Goal: Information Seeking & Learning: Learn about a topic

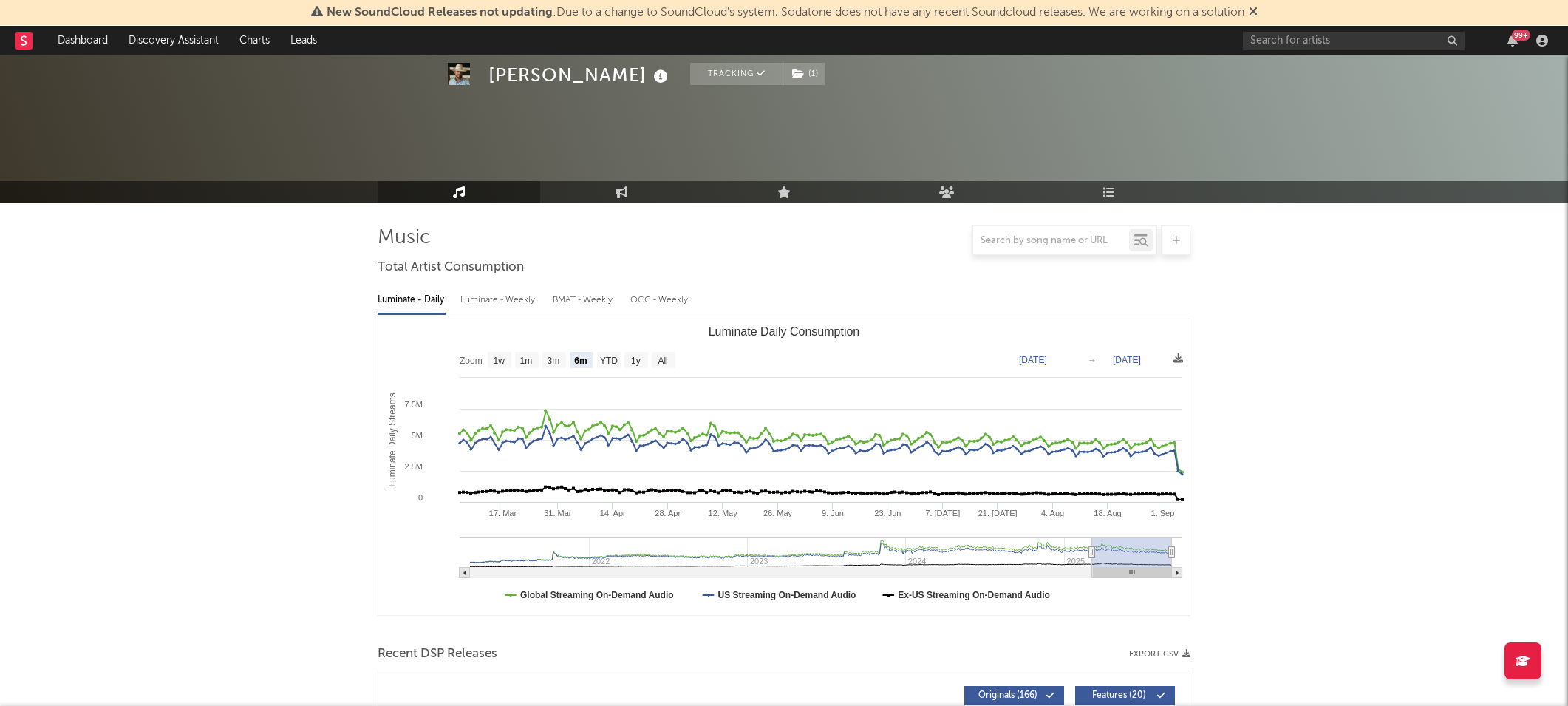
select select "6m"
select select "1w"
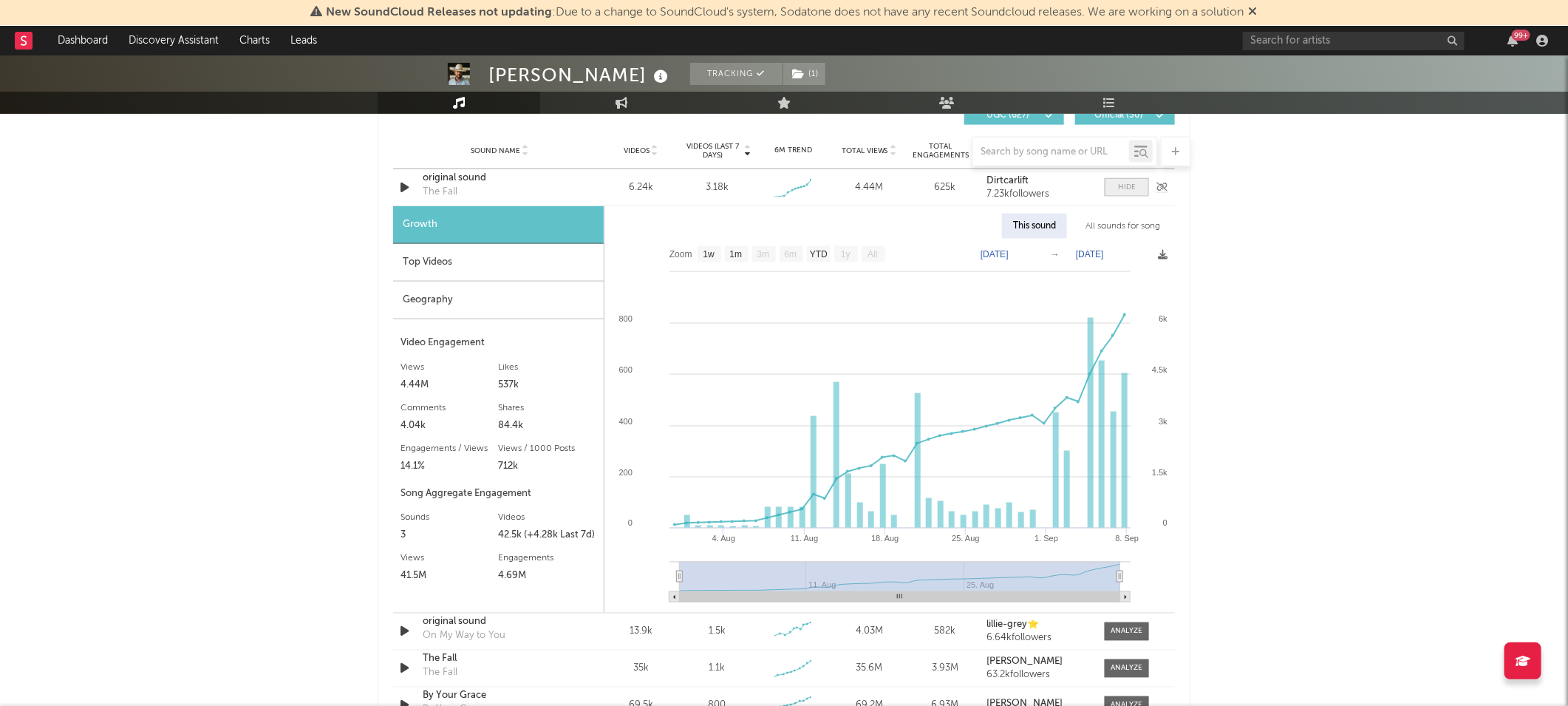
click at [1142, 188] on span at bounding box center [1127, 187] width 44 height 18
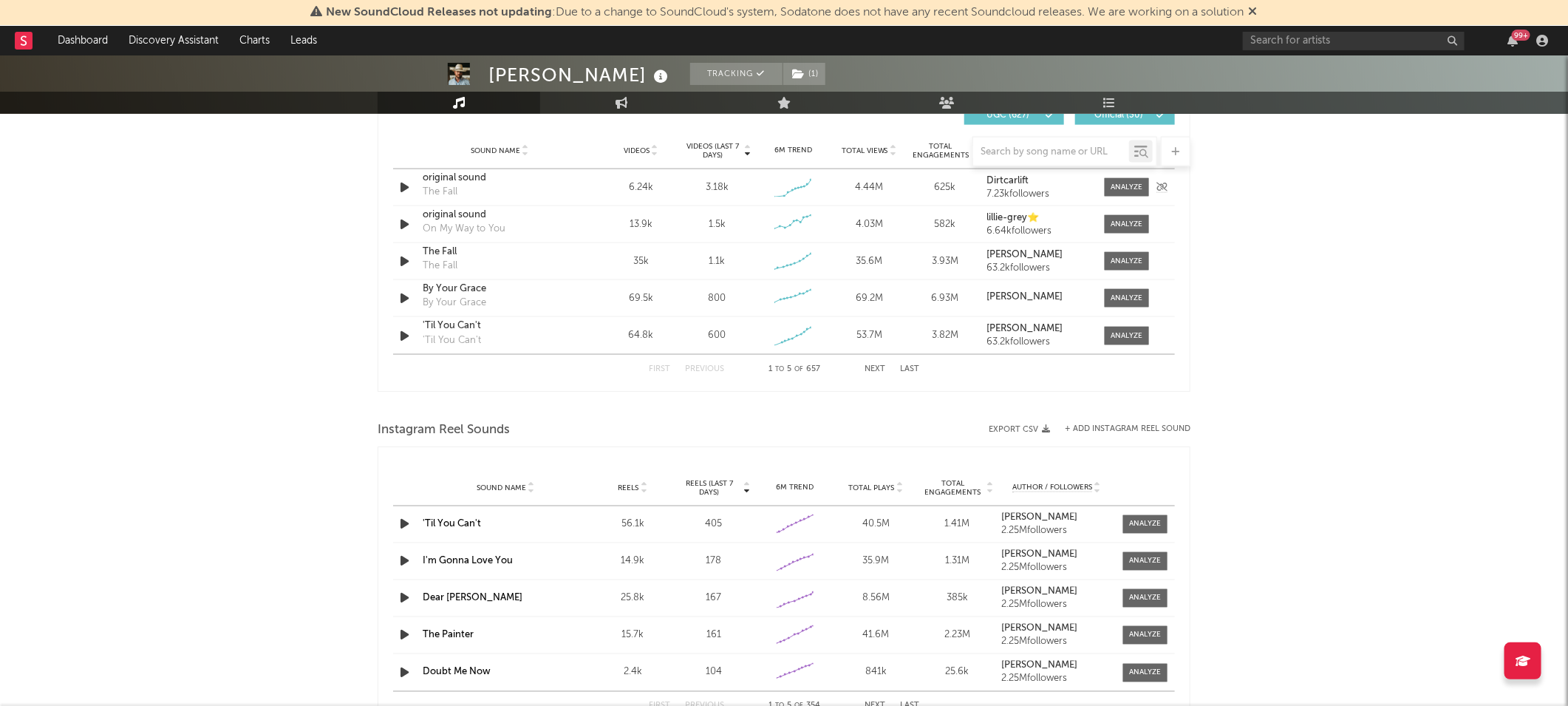
scroll to position [994, 0]
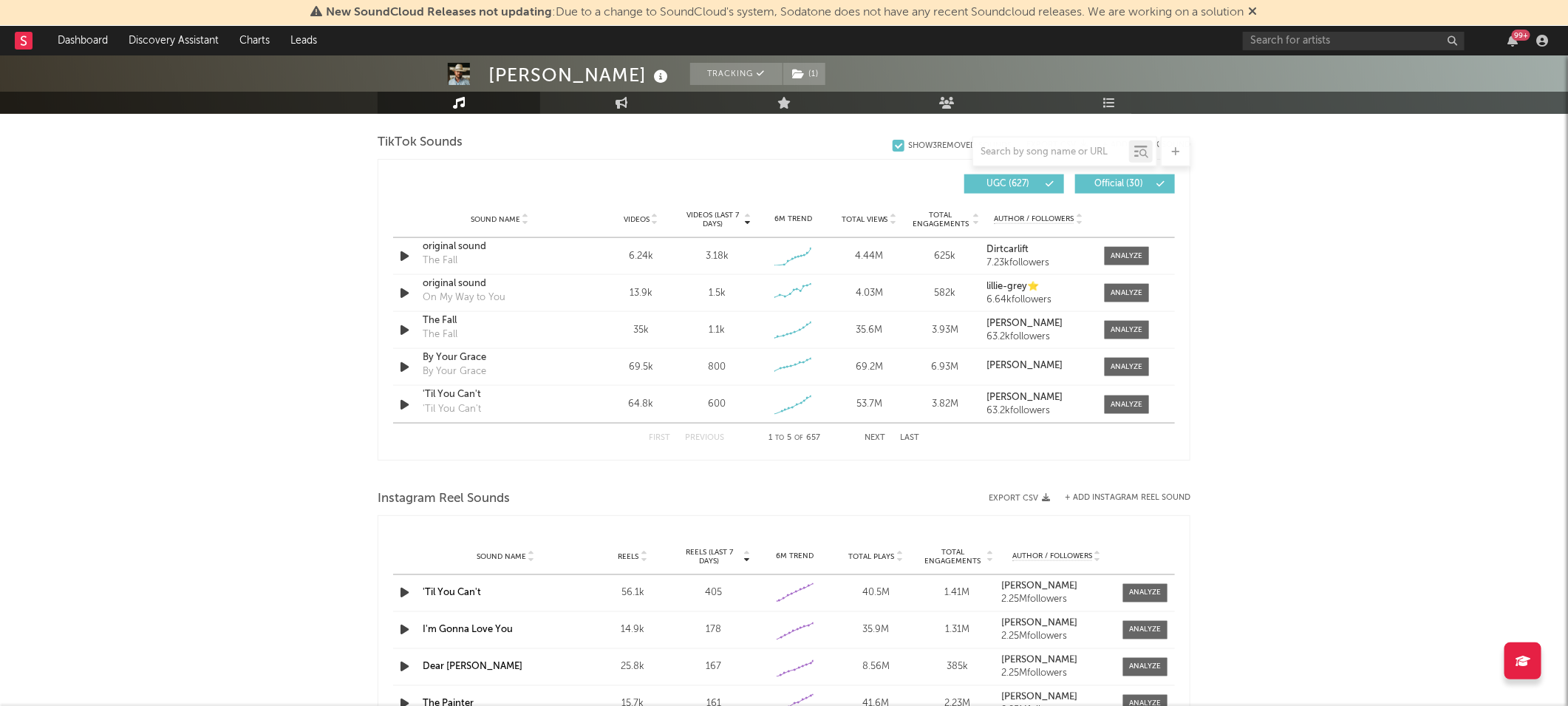
click at [645, 215] on span "Videos" at bounding box center [637, 220] width 26 height 9
click at [1132, 252] on div at bounding box center [1128, 257] width 32 height 11
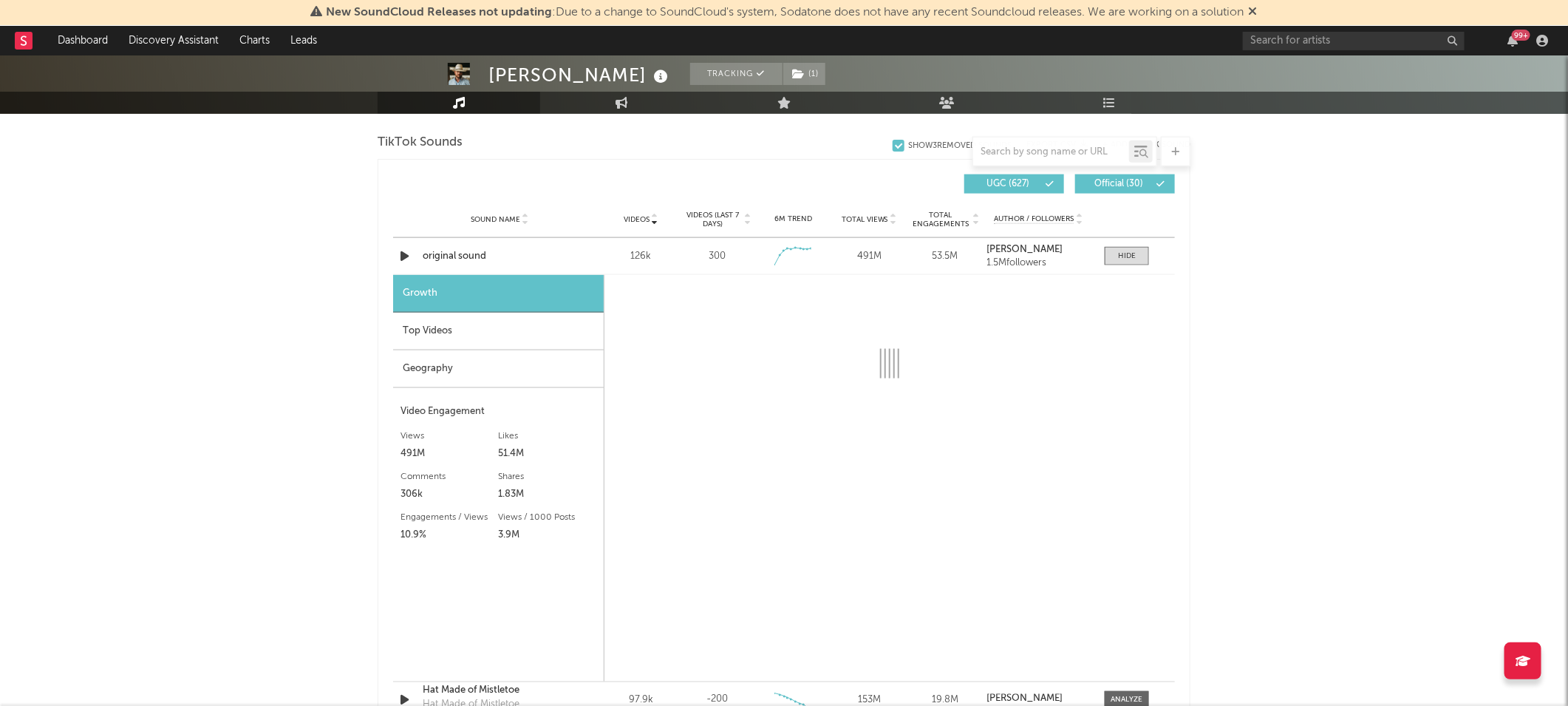
select select "6m"
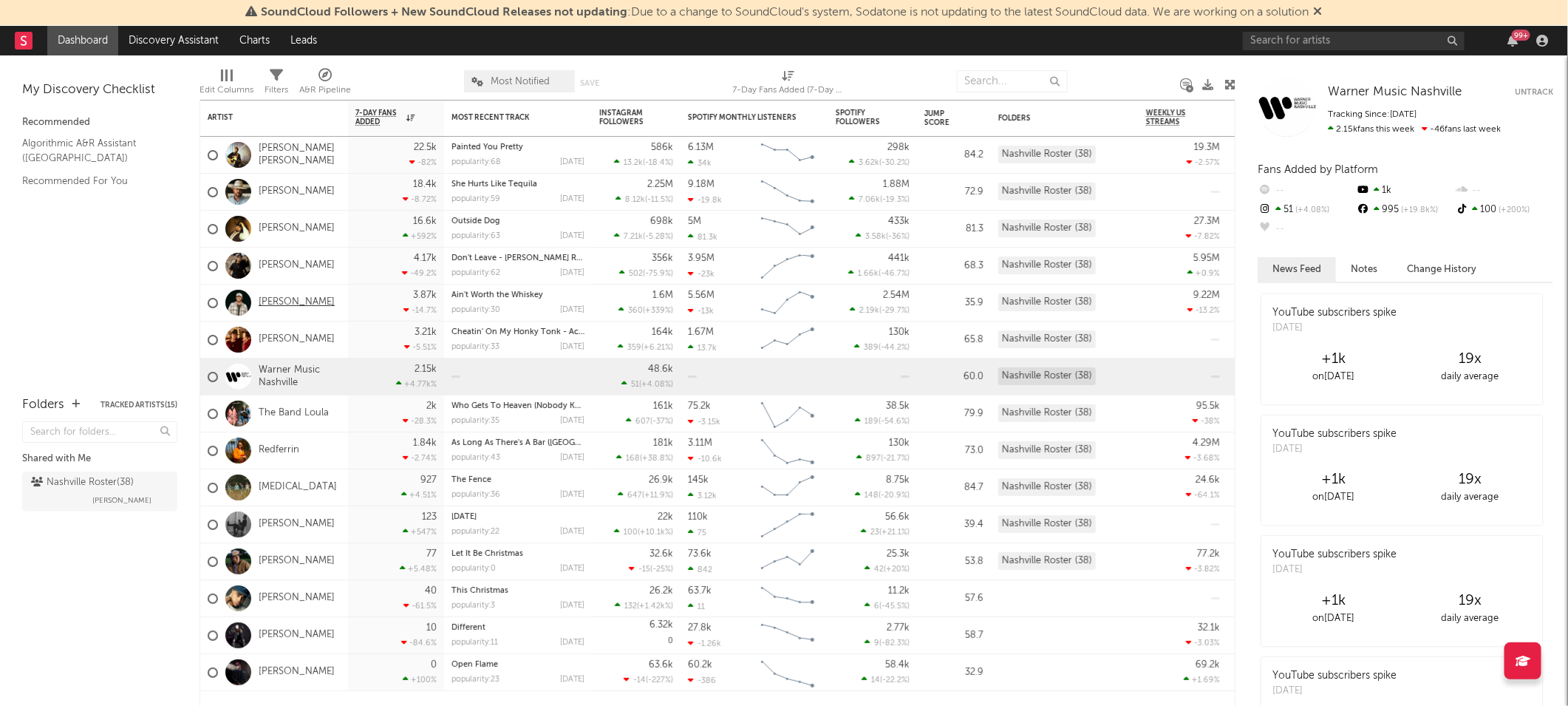
click at [294, 298] on link "[PERSON_NAME]" at bounding box center [297, 303] width 76 height 13
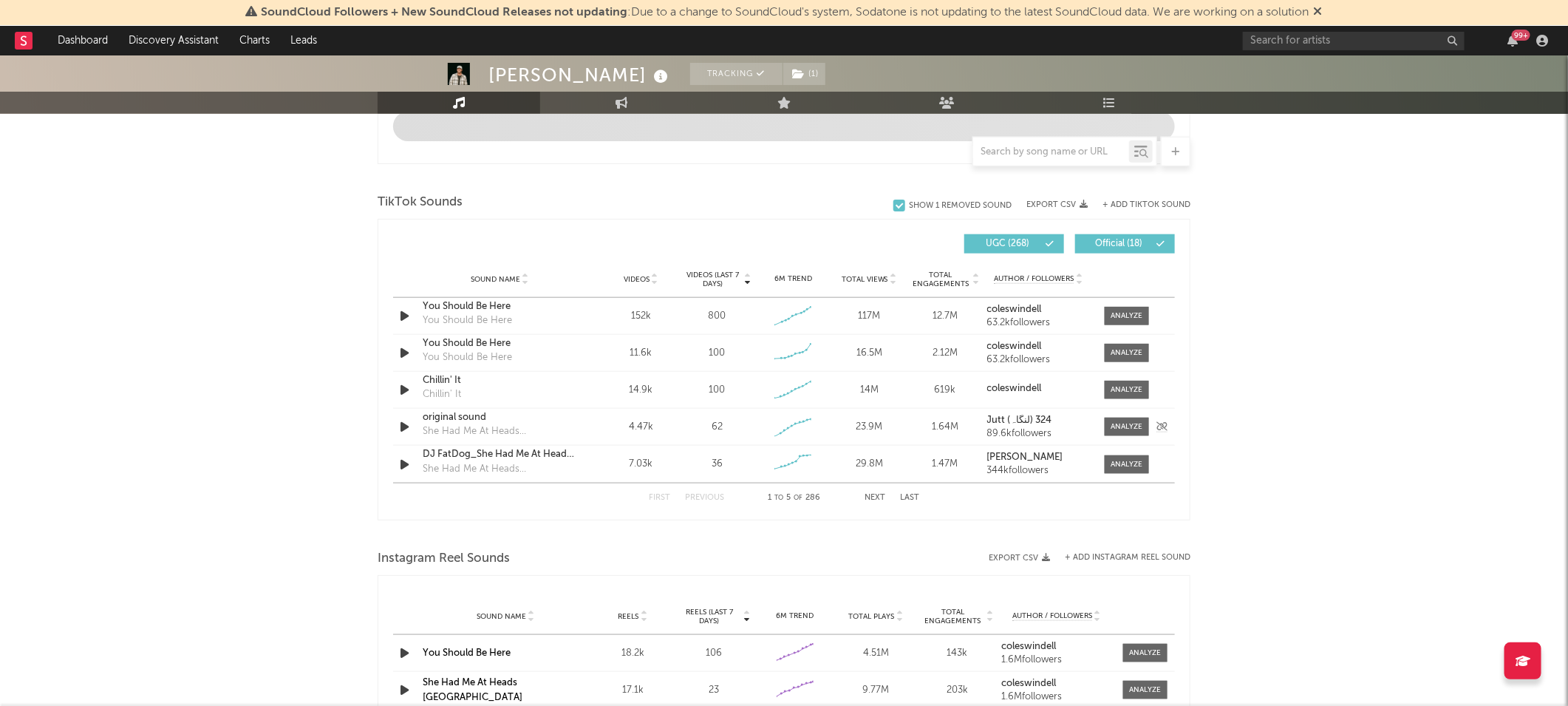
scroll to position [904, 0]
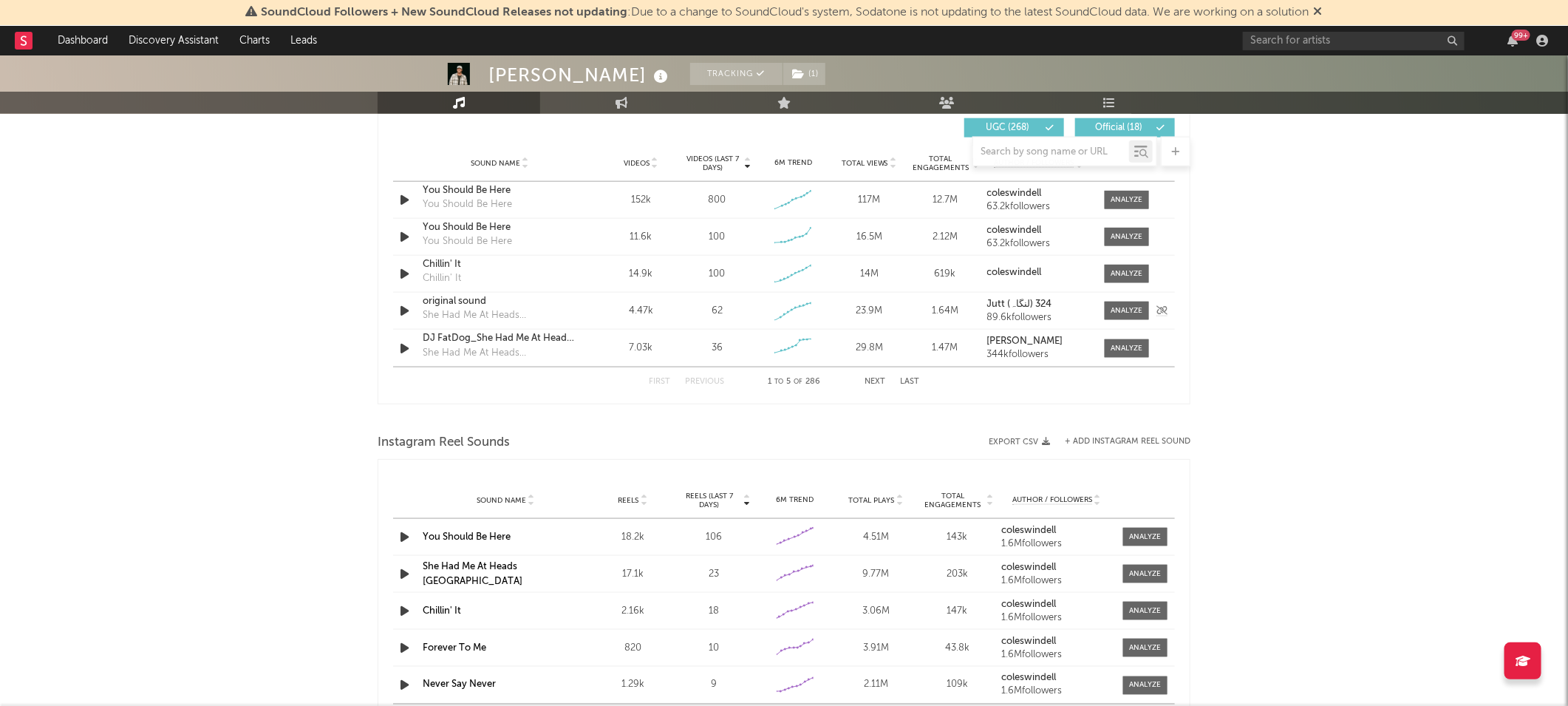
select select "6m"
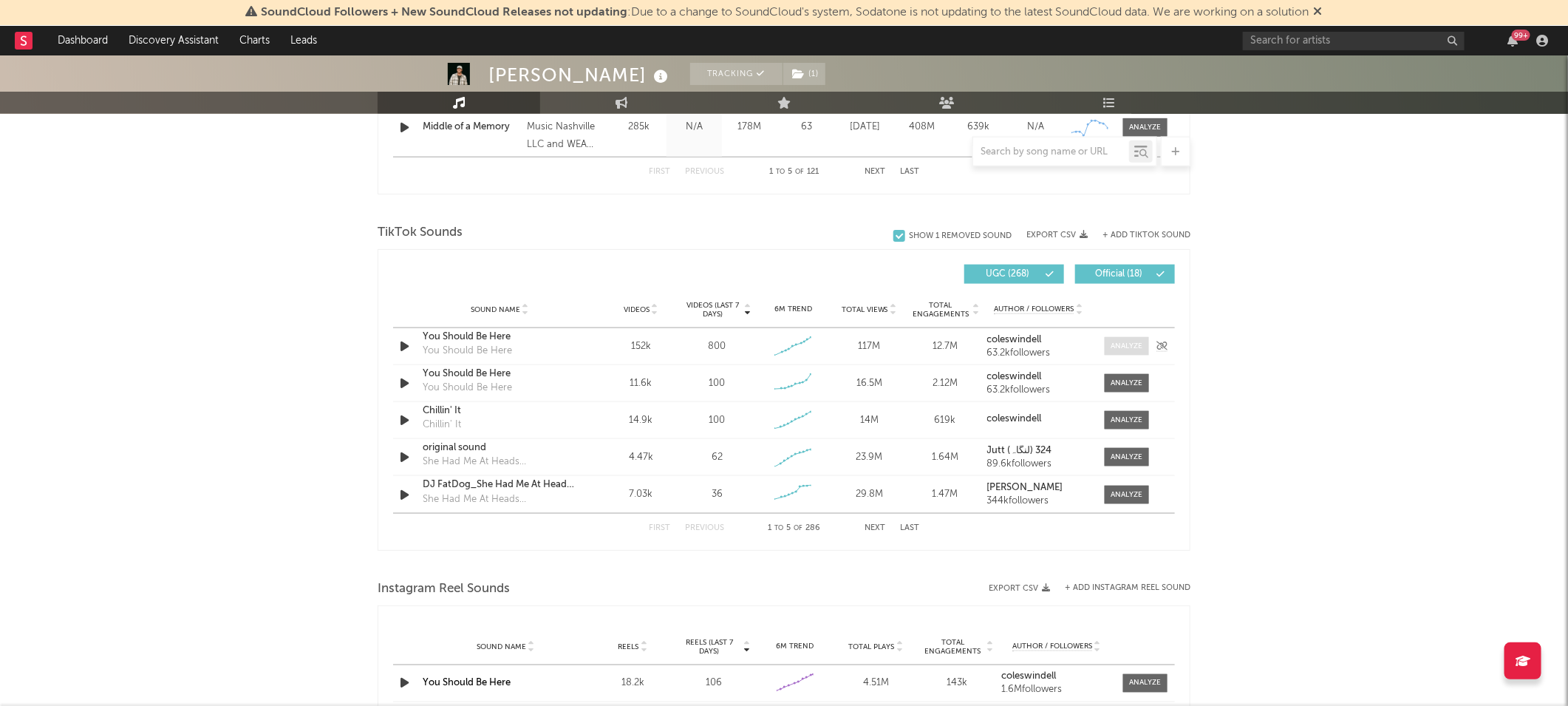
click at [1112, 342] on div at bounding box center [1128, 347] width 32 height 11
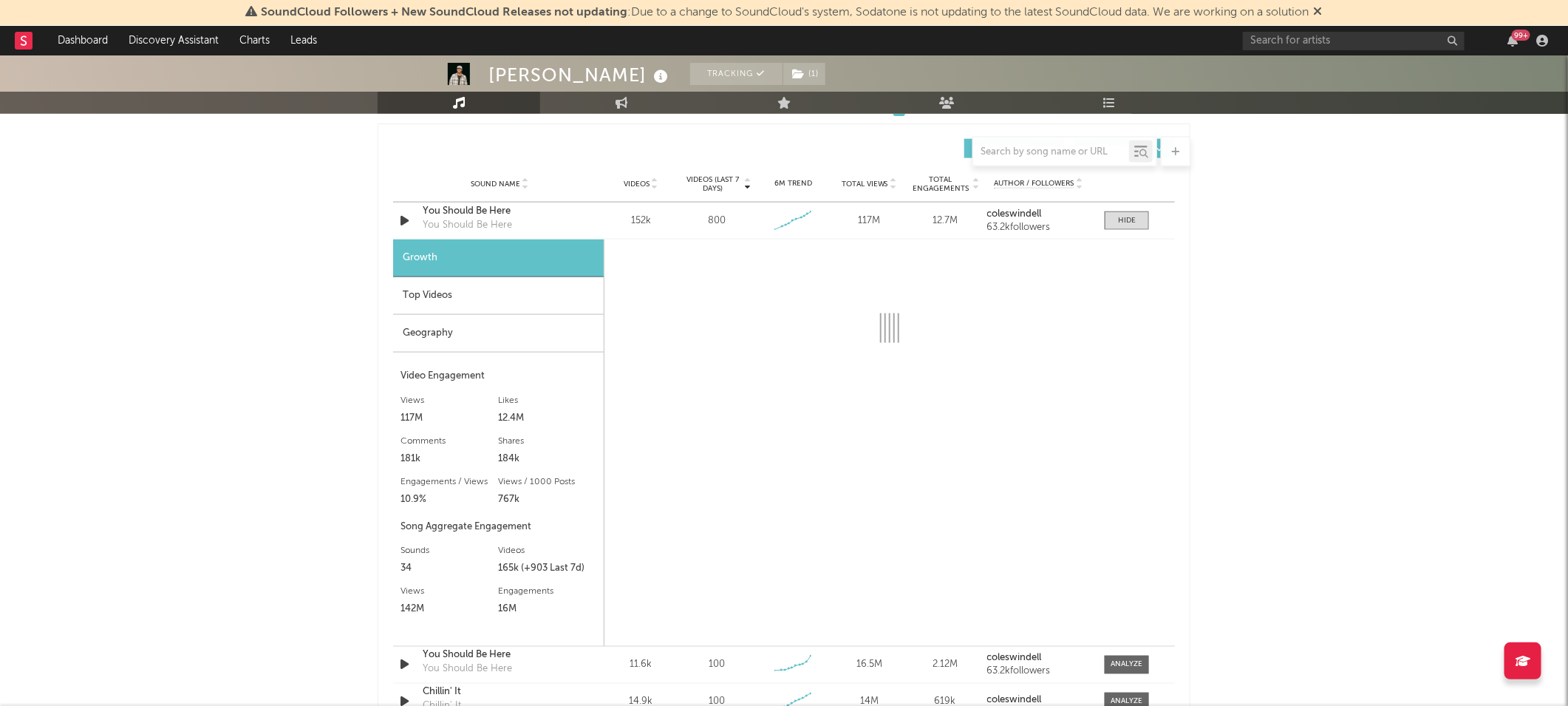
scroll to position [1032, 0]
click at [563, 293] on div "Top Videos" at bounding box center [498, 293] width 211 height 38
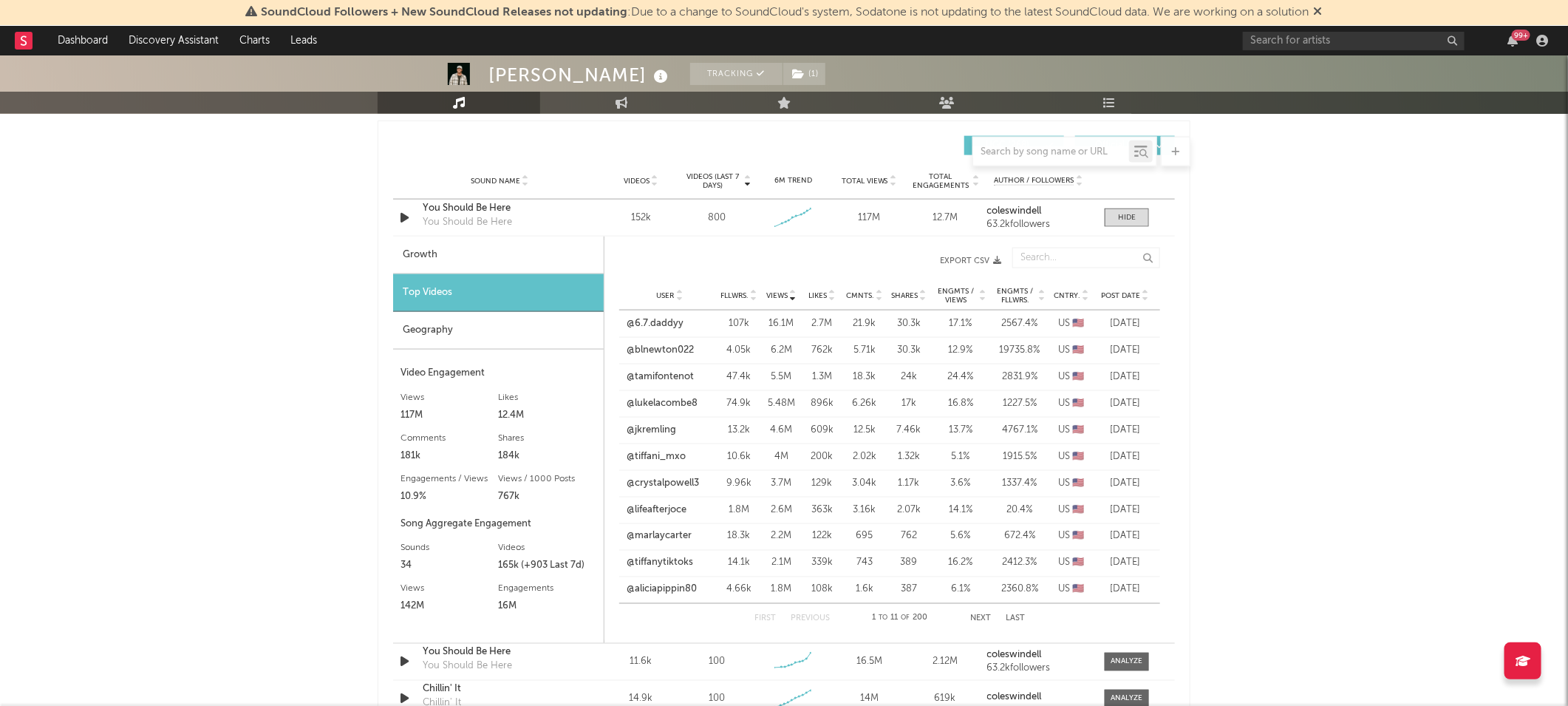
click at [516, 248] on div "Growth" at bounding box center [498, 255] width 211 height 38
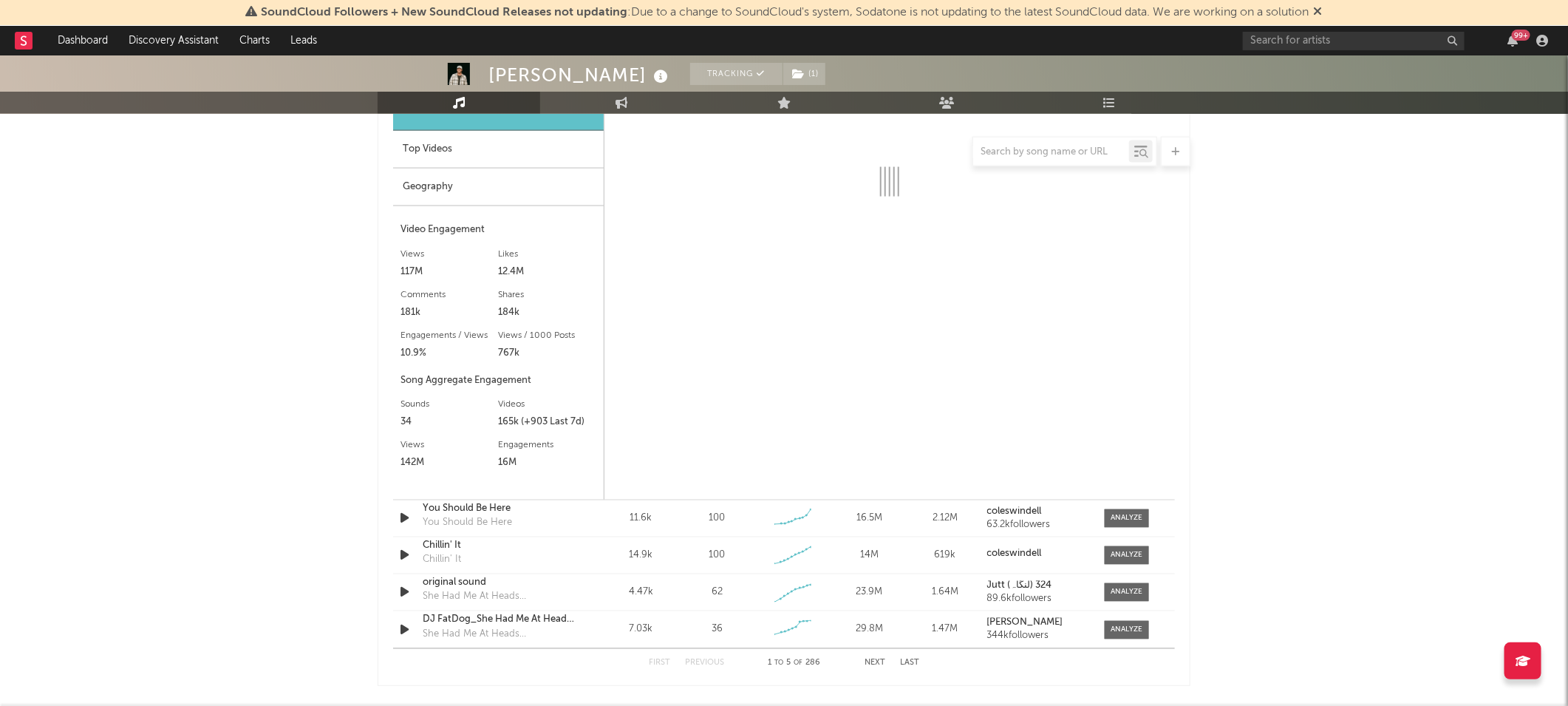
scroll to position [1270, 0]
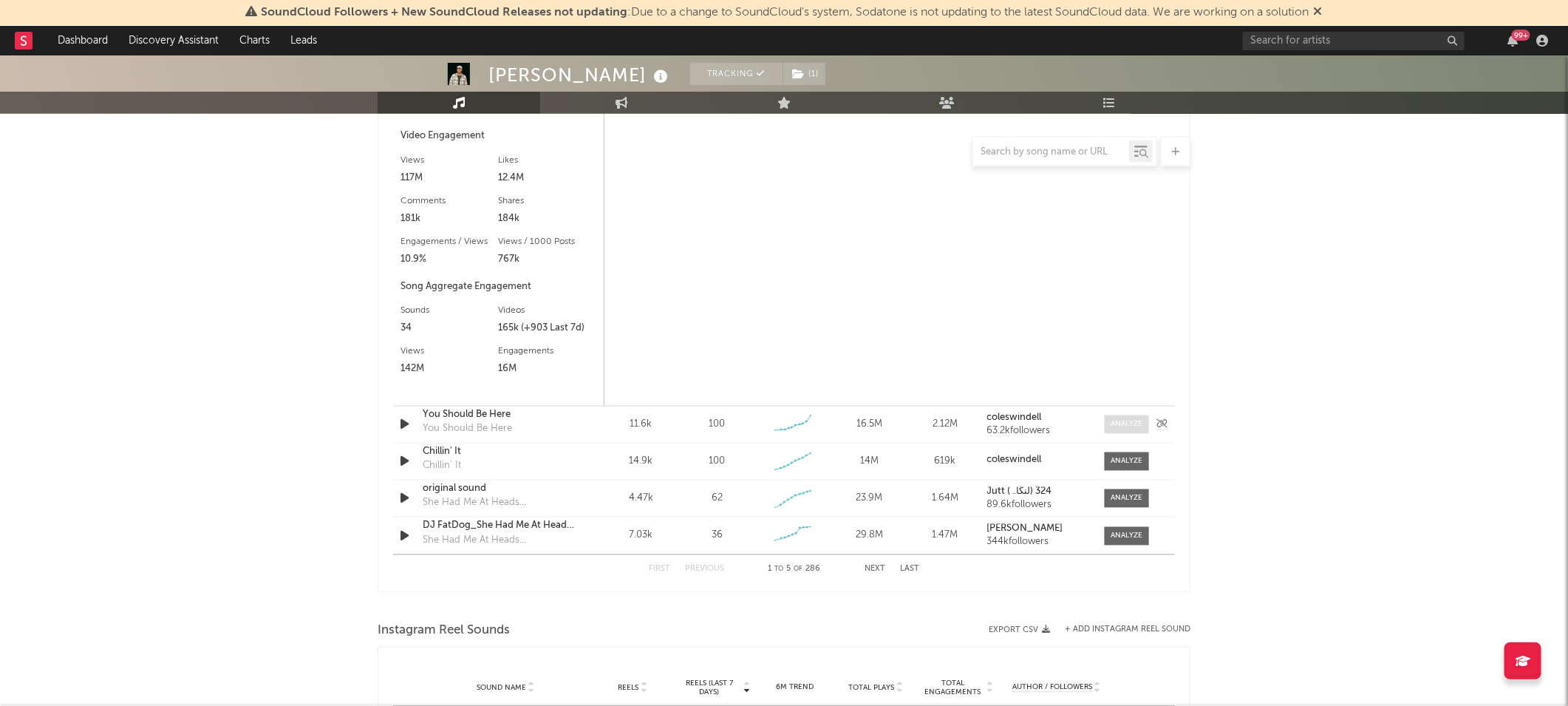
click at [1134, 423] on div at bounding box center [1128, 425] width 32 height 11
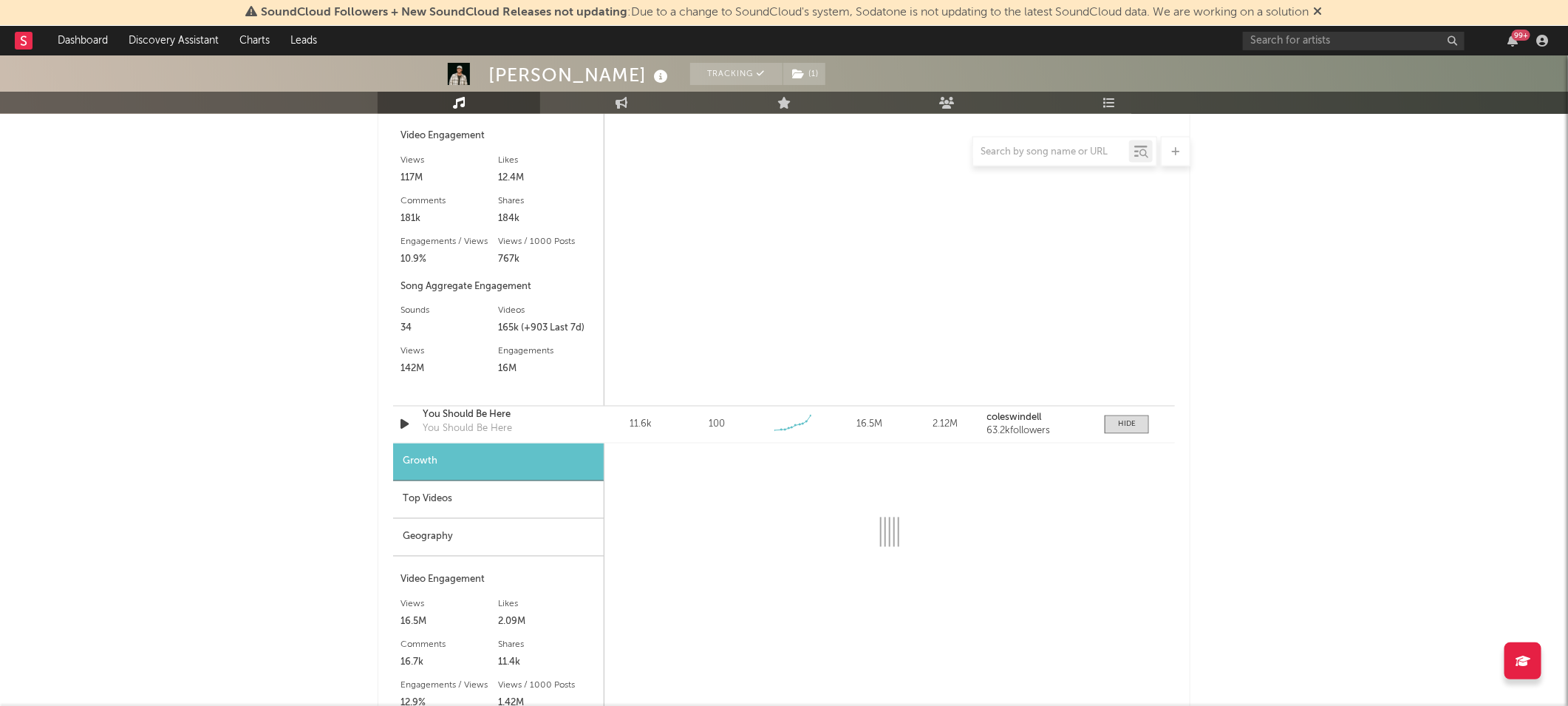
select select "6m"
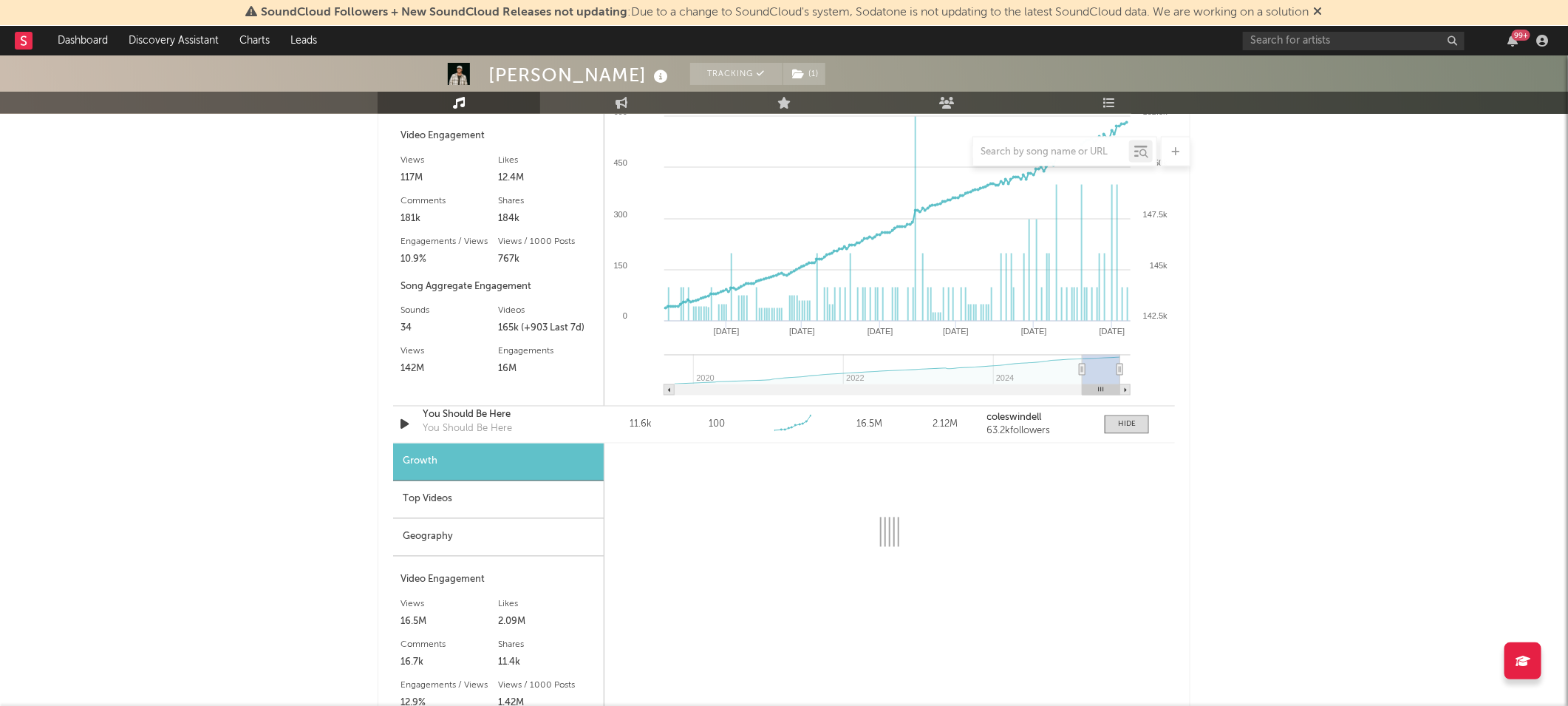
select select "6m"
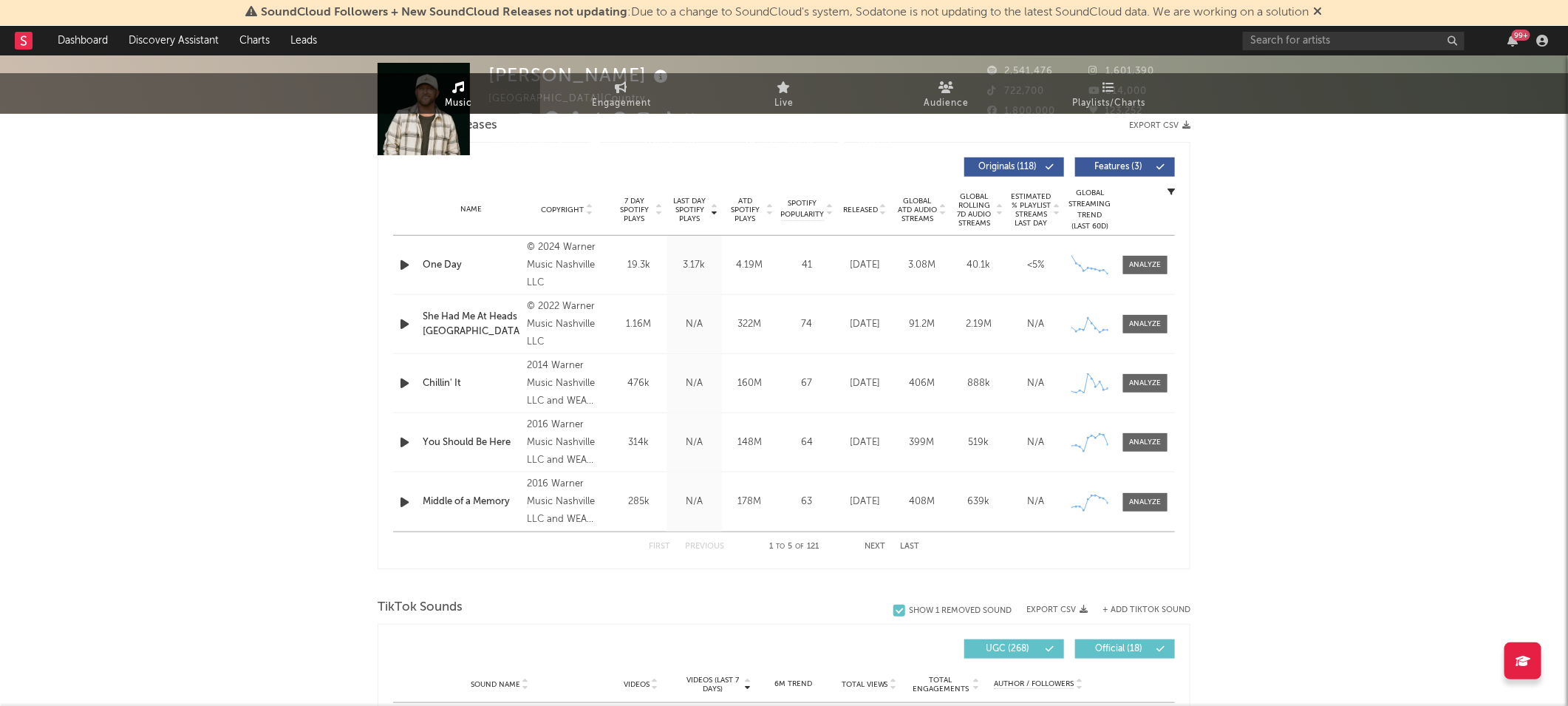
scroll to position [0, 0]
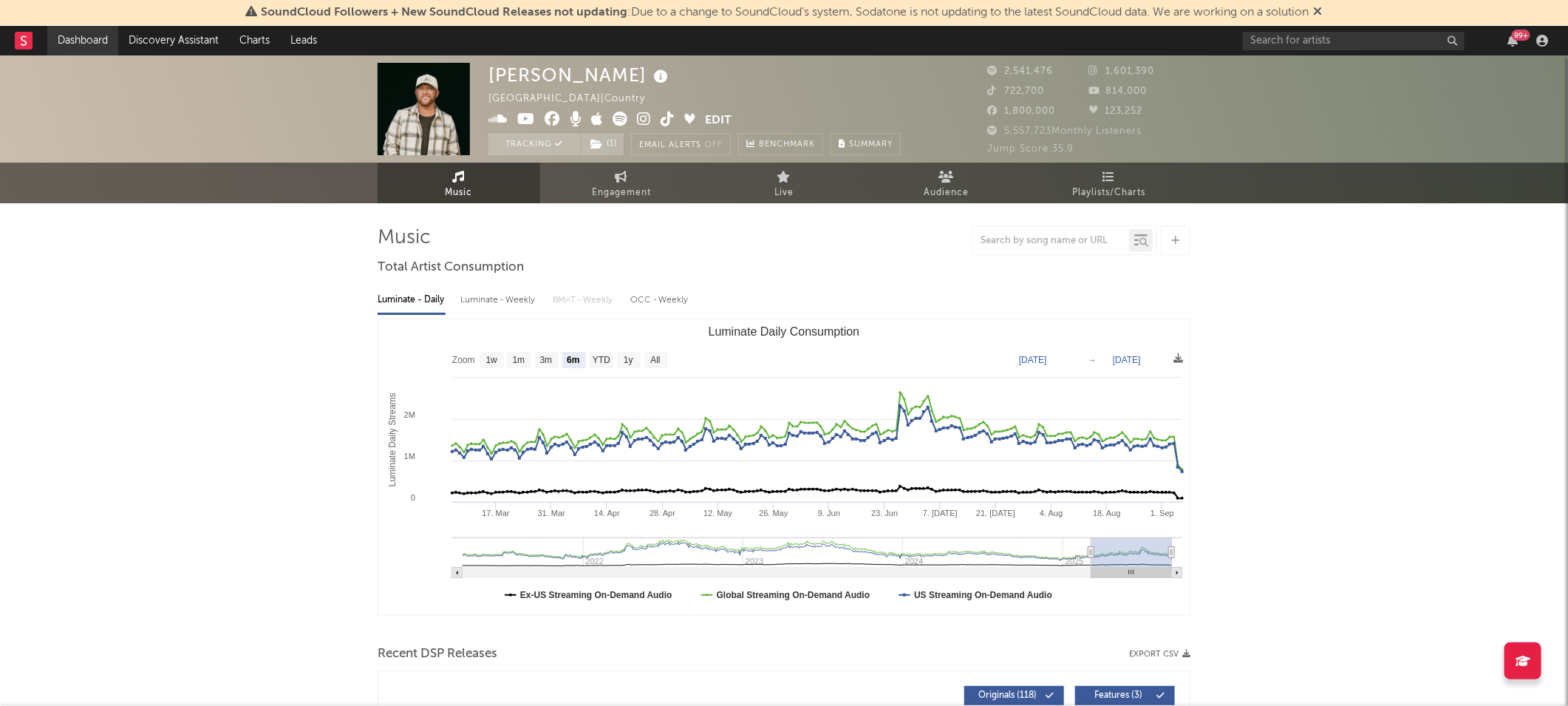
click at [81, 32] on link "Dashboard" at bounding box center [83, 40] width 71 height 30
